Goal: Task Accomplishment & Management: Complete application form

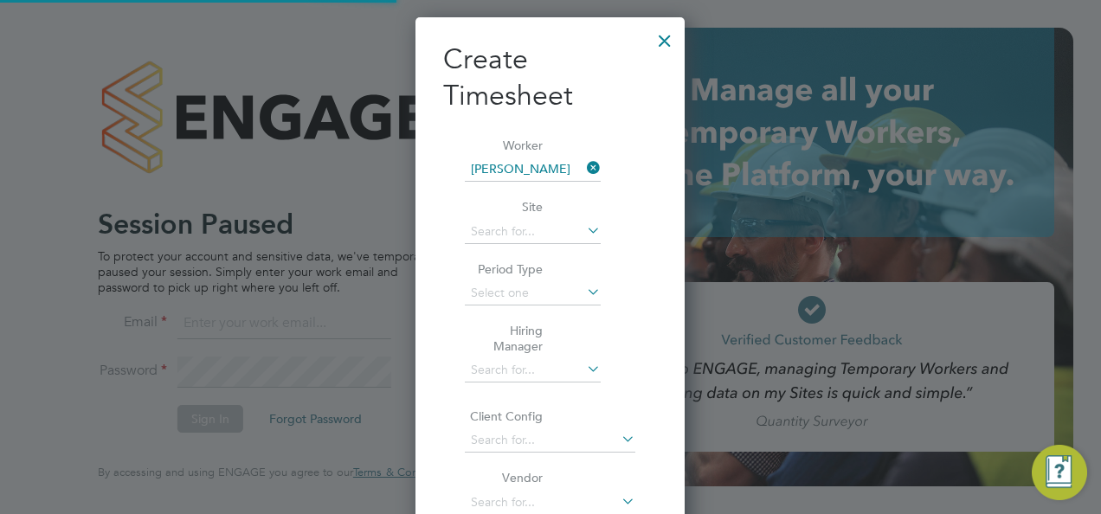
scroll to position [935, 270]
type input "[PERSON_NAME][EMAIL_ADDRESS][DOMAIN_NAME]"
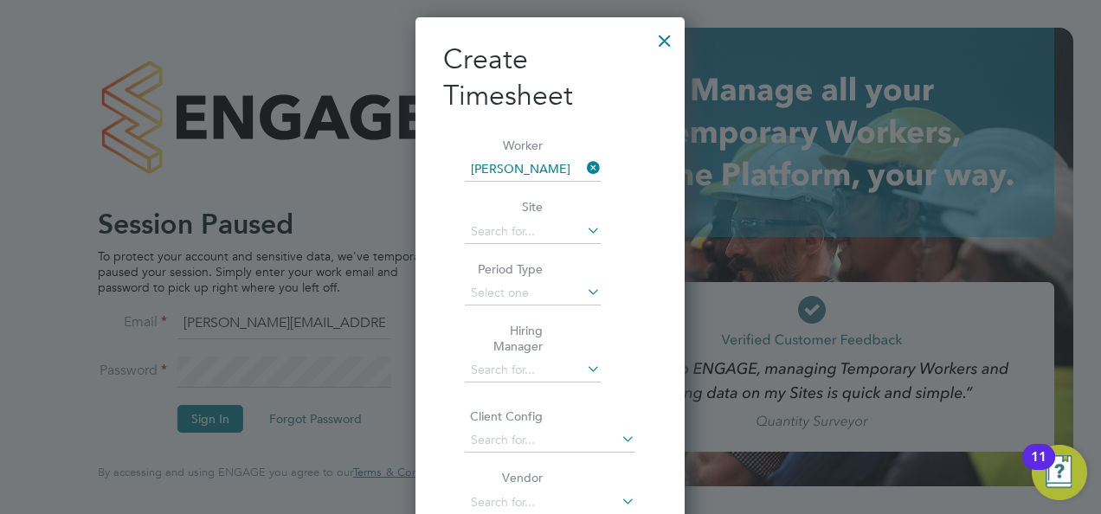
click at [667, 36] on div at bounding box center [664, 36] width 31 height 31
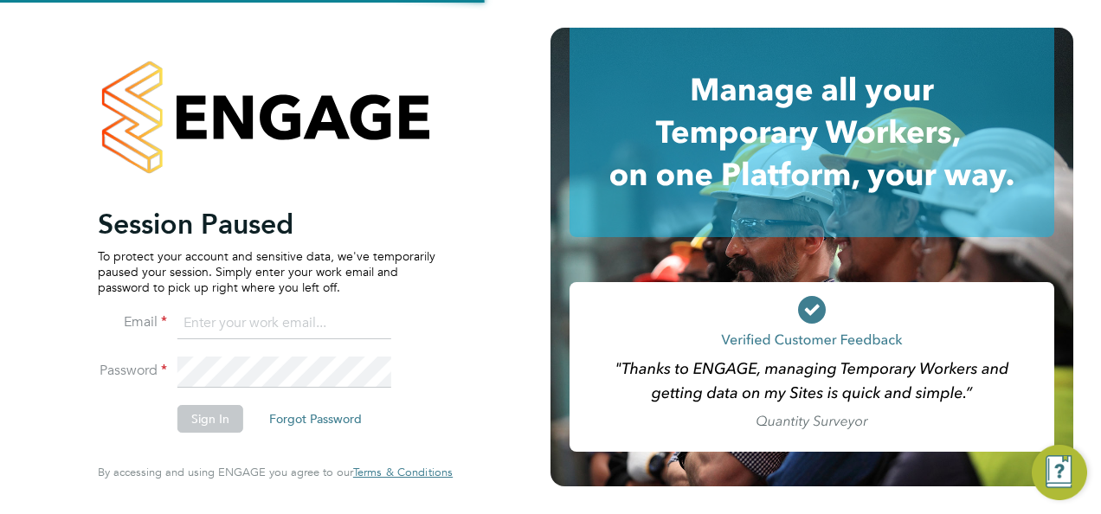
type input "[PERSON_NAME][EMAIL_ADDRESS][DOMAIN_NAME]"
